Goal: Obtain resource: Download file/media

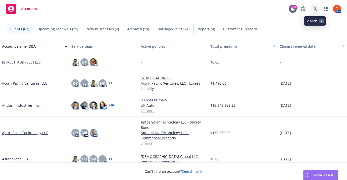
click at [318, 10] on link at bounding box center [315, 9] width 10 height 10
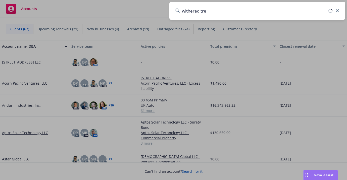
type input "withered tree"
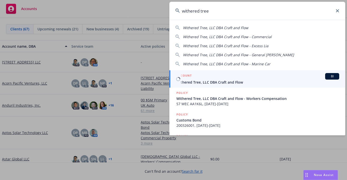
click at [246, 83] on span "Withered Tree, LLC DBA Craft and Flow" at bounding box center [258, 82] width 163 height 5
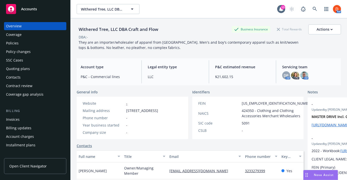
click at [46, 40] on div "Policies" at bounding box center [35, 43] width 58 height 8
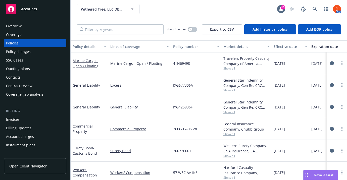
scroll to position [4, 0]
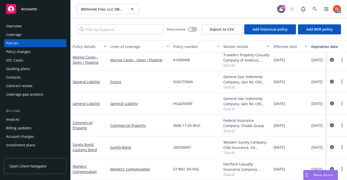
click at [333, 127] on icon "circleInformation" at bounding box center [332, 126] width 4 height 4
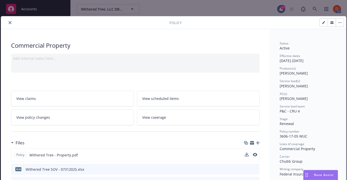
click at [255, 157] on button at bounding box center [255, 155] width 5 height 5
click at [255, 153] on icon "preview file" at bounding box center [255, 155] width 5 height 4
click at [9, 22] on icon "close" at bounding box center [10, 22] width 3 height 3
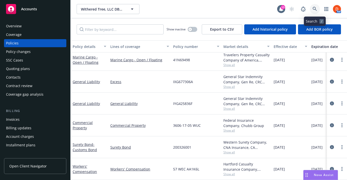
click at [316, 11] on icon at bounding box center [315, 9] width 5 height 5
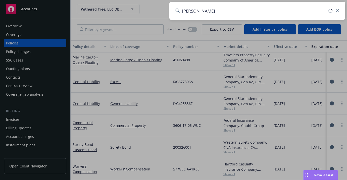
type input "[PERSON_NAME]"
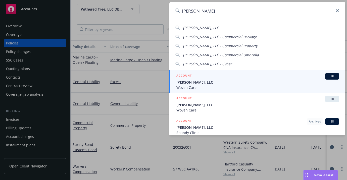
click at [240, 83] on span "[PERSON_NAME], LLC" at bounding box center [258, 82] width 163 height 5
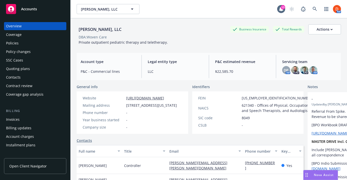
click at [36, 44] on div "Policies" at bounding box center [35, 43] width 58 height 8
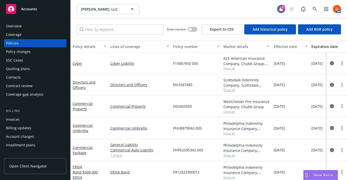
scroll to position [3, 0]
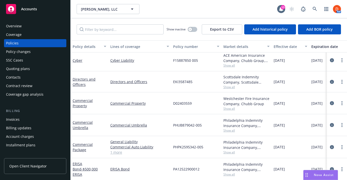
click at [226, 154] on span "Show all" at bounding box center [247, 152] width 46 height 4
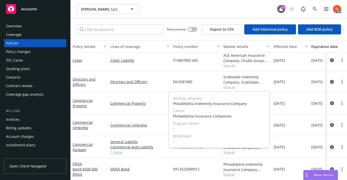
click at [331, 147] on icon "circleInformation" at bounding box center [332, 147] width 4 height 4
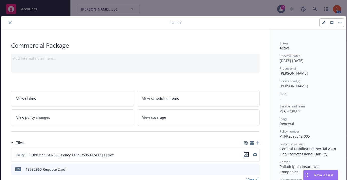
click at [246, 155] on icon "download file" at bounding box center [247, 155] width 4 height 4
click at [14, 23] on div at bounding box center [86, 23] width 167 height 6
click at [11, 22] on icon "close" at bounding box center [10, 22] width 3 height 3
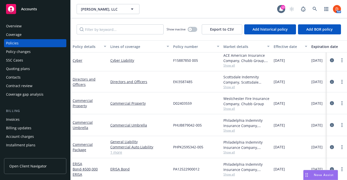
click at [37, 26] on div "Overview" at bounding box center [35, 26] width 58 height 8
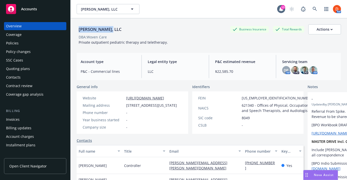
drag, startPoint x: 80, startPoint y: 30, endPoint x: 124, endPoint y: 31, distance: 44.5
click at [124, 31] on div "[PERSON_NAME], LLC Business Insurance Total Rewards Actions" at bounding box center [209, 29] width 265 height 10
copy div "[PERSON_NAME], LLC"
click at [52, 45] on div "Policies" at bounding box center [35, 43] width 58 height 8
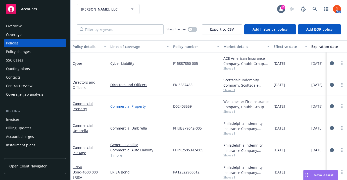
scroll to position [3, 0]
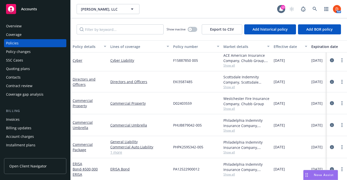
click at [190, 145] on span "PHPK2595342-005" at bounding box center [188, 147] width 30 height 5
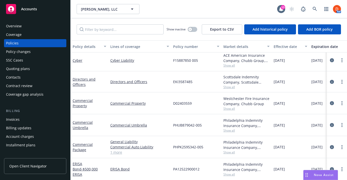
click at [190, 145] on span "PHPK2595342-005" at bounding box center [188, 147] width 30 height 5
click at [334, 148] on link "circleInformation" at bounding box center [332, 147] width 6 height 6
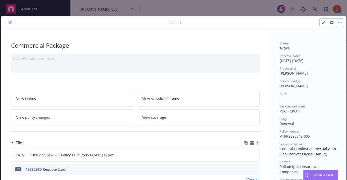
scroll to position [15, 0]
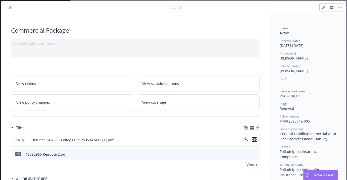
click at [254, 141] on icon "preview file" at bounding box center [255, 140] width 5 height 4
